Goal: Information Seeking & Learning: Learn about a topic

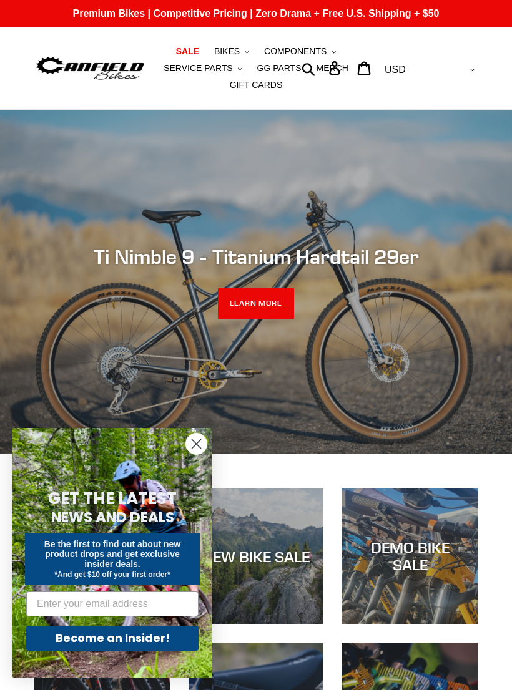
click at [205, 441] on circle "Close dialog" at bounding box center [196, 444] width 21 height 21
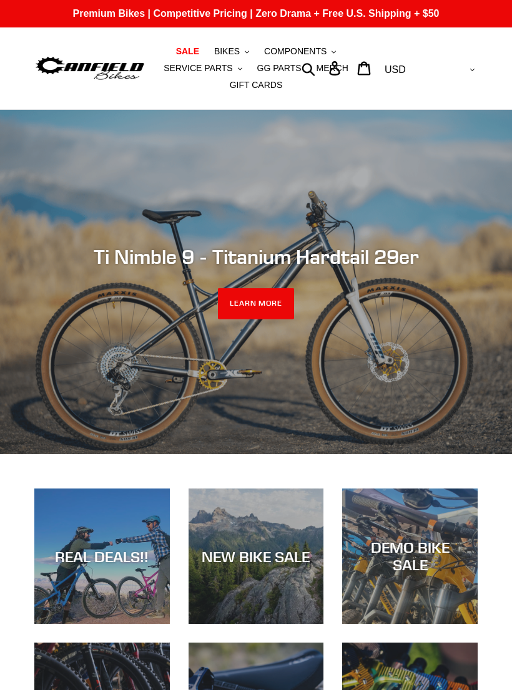
click at [226, 49] on span "BIKES" at bounding box center [227, 51] width 26 height 11
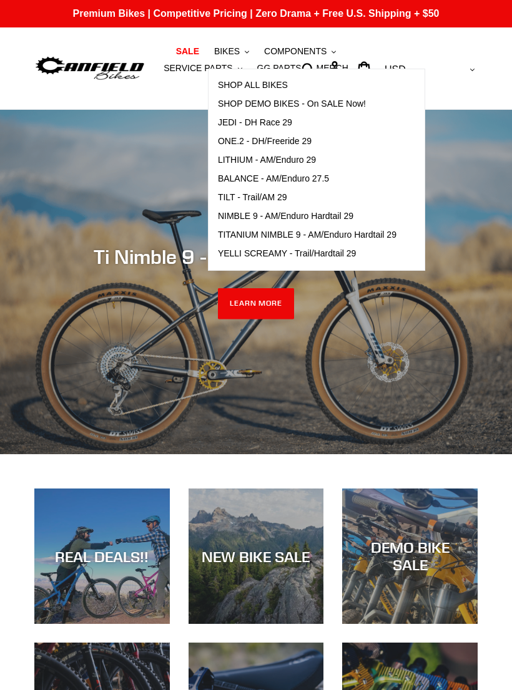
click at [359, 235] on span "TITANIUM NIMBLE 9 - AM/Enduro Hardtail 29" at bounding box center [307, 235] width 178 height 11
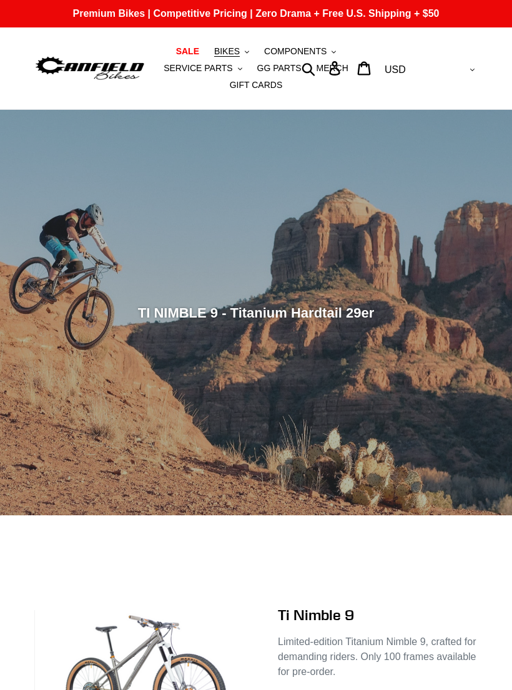
click at [230, 47] on span "BIKES" at bounding box center [227, 51] width 26 height 11
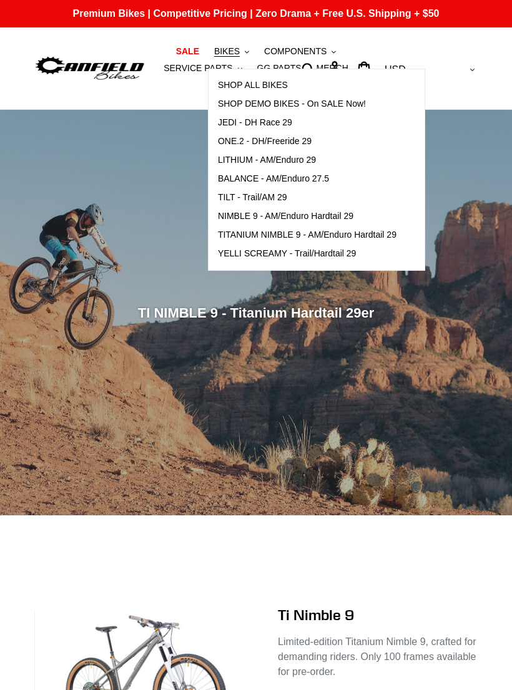
click at [304, 218] on span "NIMBLE 9 - AM/Enduro Hardtail 29" at bounding box center [285, 216] width 135 height 11
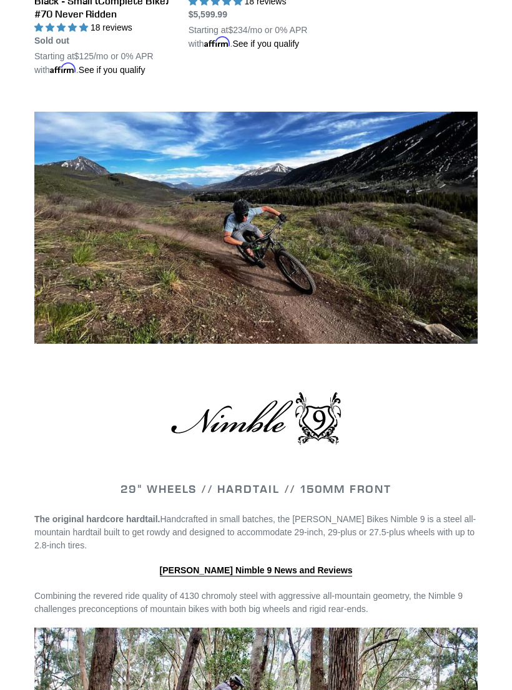
scroll to position [788, 0]
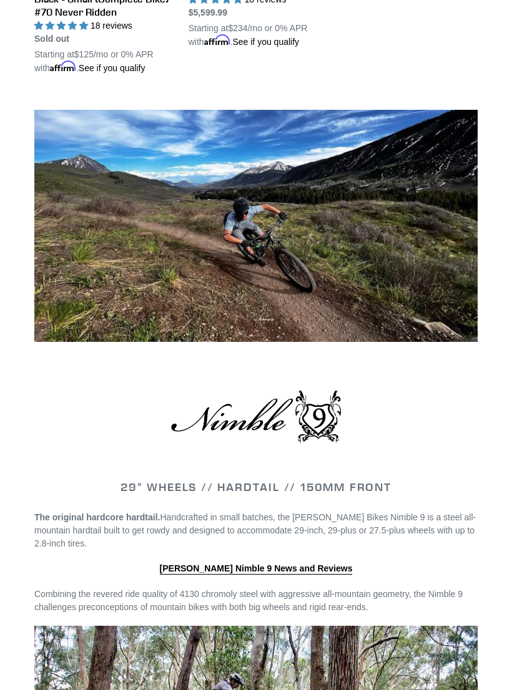
click at [281, 567] on link "Canfield Nimble 9 News and Reviews" at bounding box center [256, 569] width 193 height 11
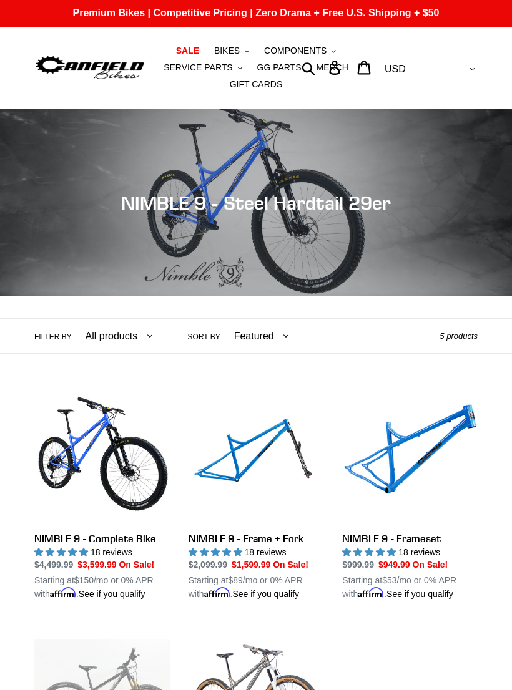
scroll to position [0, 0]
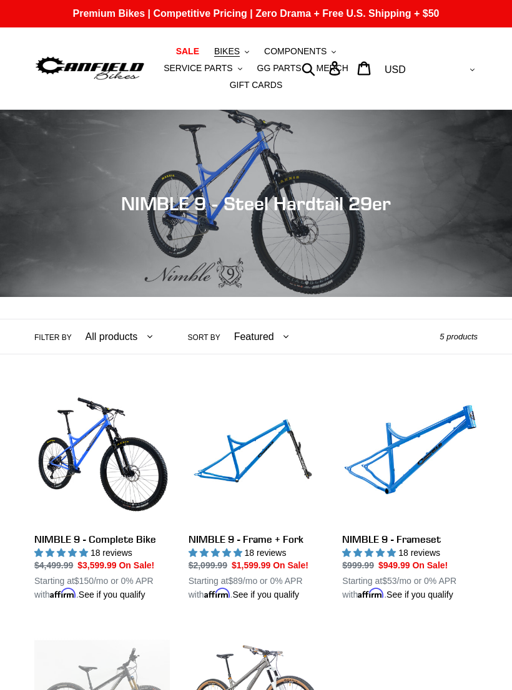
click at [265, 548] on link "NIMBLE 9 - Frame + Fork" at bounding box center [255, 495] width 135 height 213
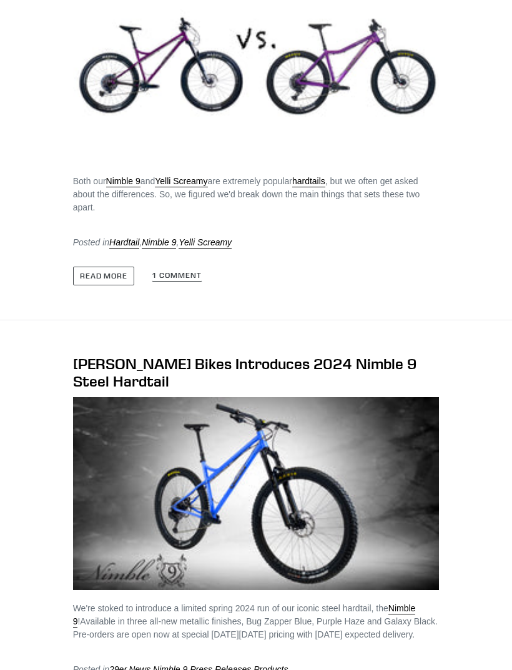
scroll to position [1223, 0]
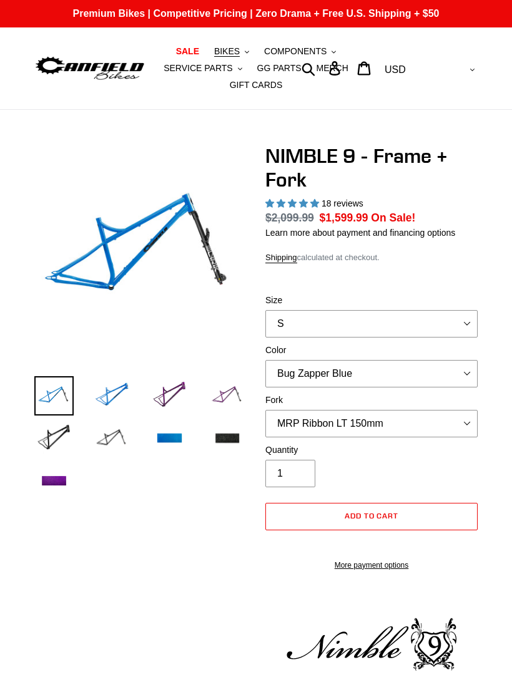
select select "highest-rating"
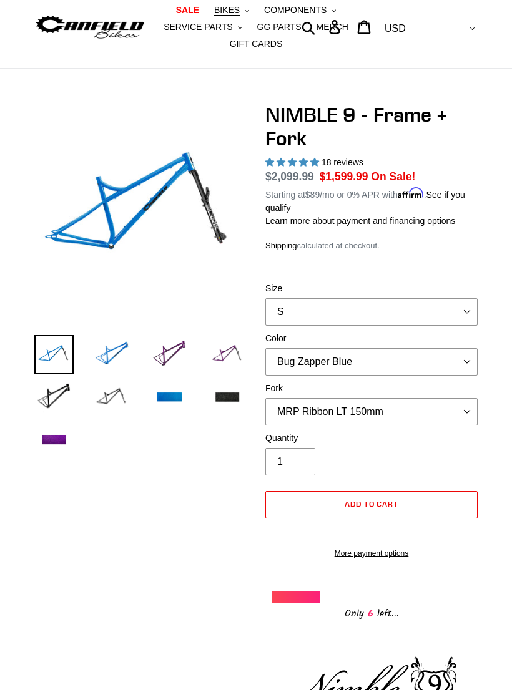
scroll to position [41, 0]
click at [335, 166] on span "18 reviews" at bounding box center [342, 162] width 42 height 10
click at [338, 162] on span "18 reviews" at bounding box center [342, 162] width 42 height 10
click at [343, 163] on span "18 reviews" at bounding box center [342, 162] width 42 height 10
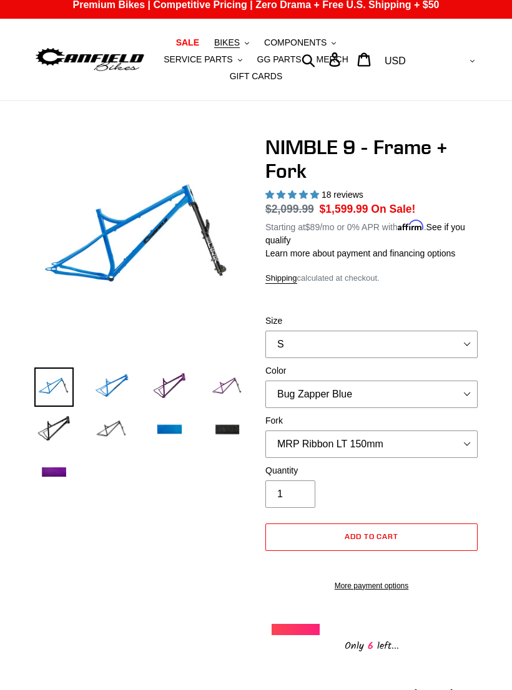
scroll to position [0, 0]
